Goal: Find contact information: Find contact information

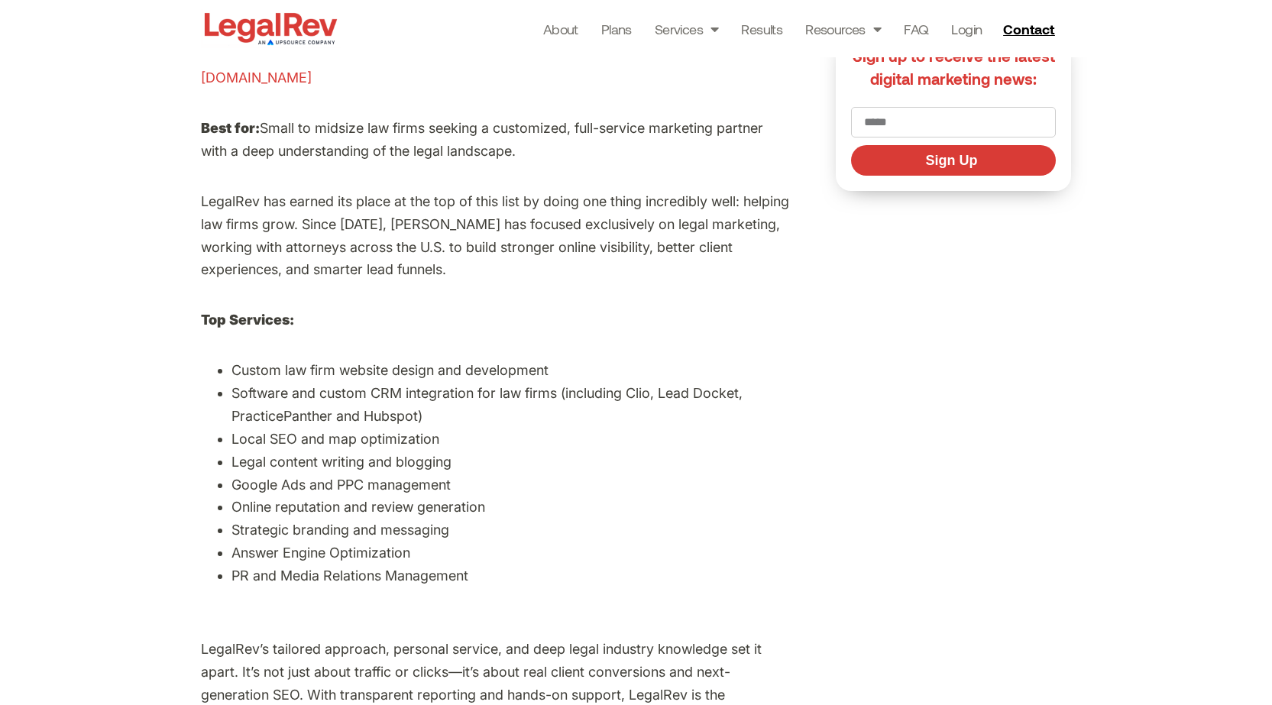
scroll to position [764, 0]
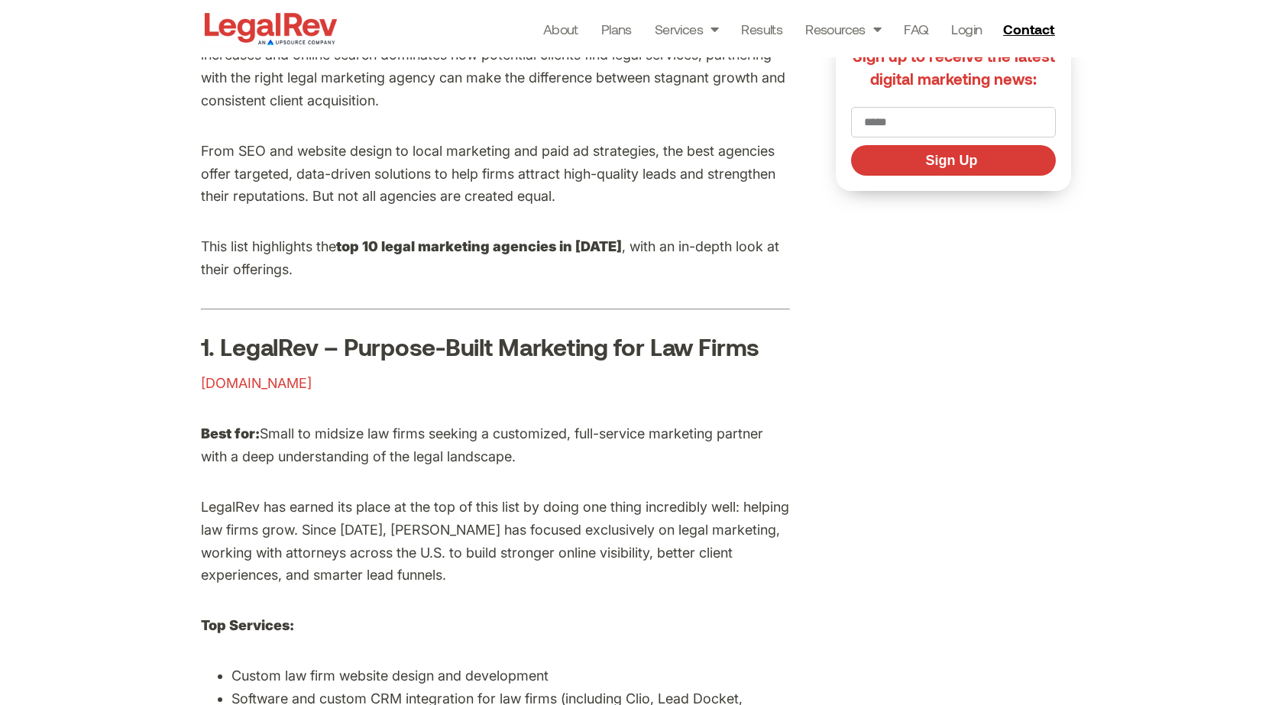
click at [241, 376] on span "[DOMAIN_NAME]" at bounding box center [256, 383] width 111 height 16
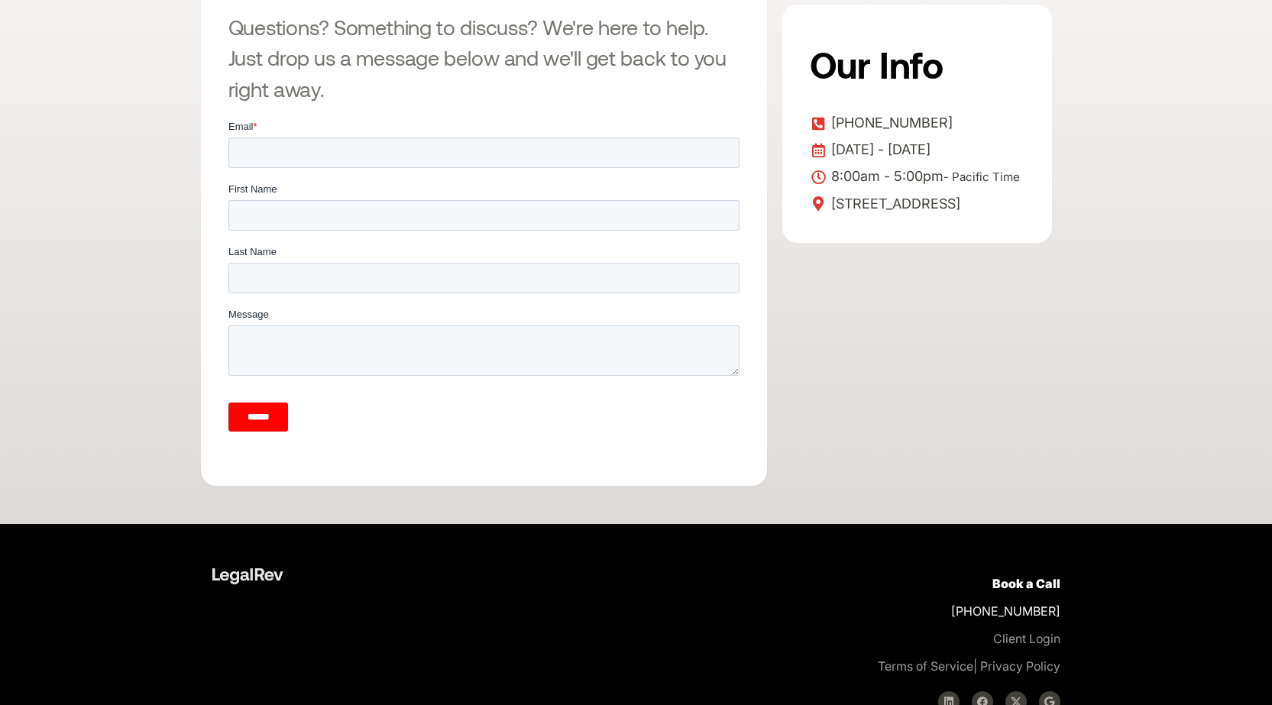
scroll to position [506, 0]
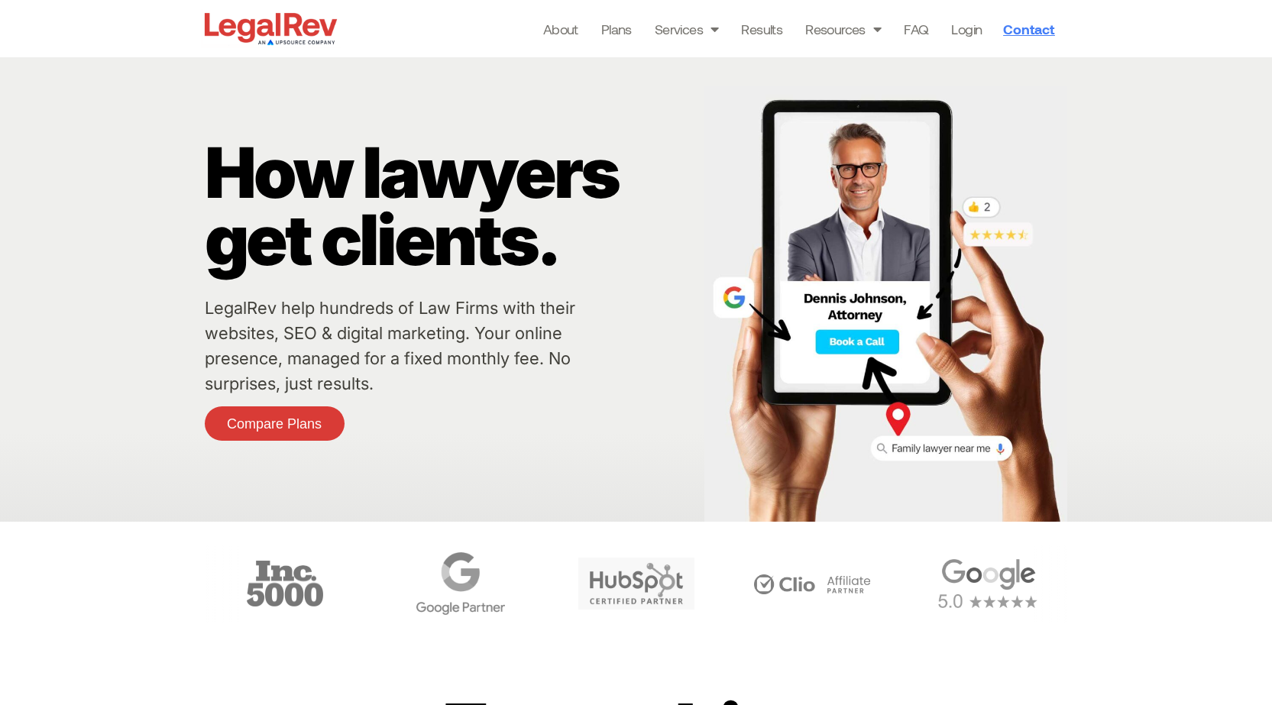
click at [1007, 27] on span "Contact" at bounding box center [1028, 29] width 51 height 14
